Goal: Task Accomplishment & Management: Manage account settings

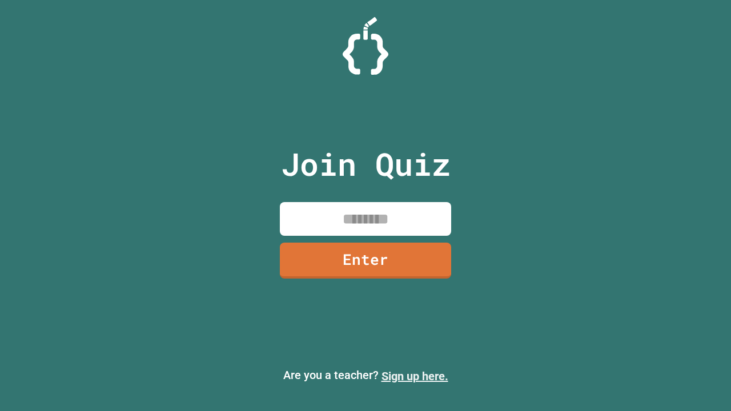
click at [414, 376] on link "Sign up here." at bounding box center [414, 376] width 67 height 14
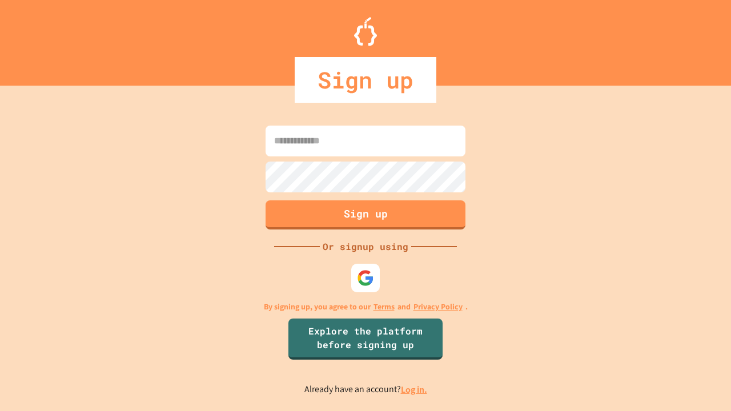
click at [414, 389] on link "Log in." at bounding box center [414, 390] width 26 height 12
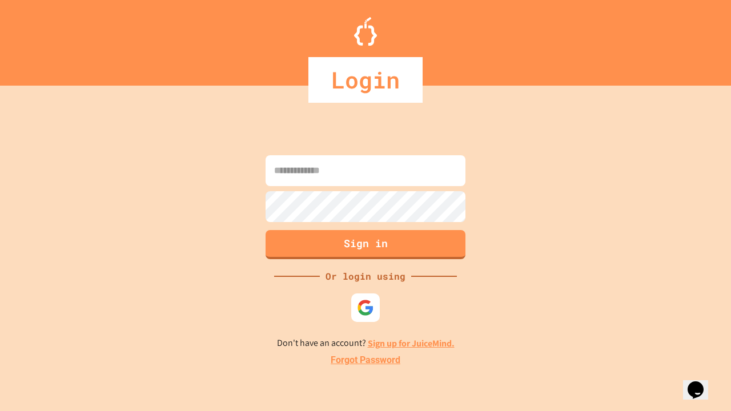
click at [365, 360] on link "Forgot Password" at bounding box center [366, 360] width 70 height 14
